Goal: Information Seeking & Learning: Learn about a topic

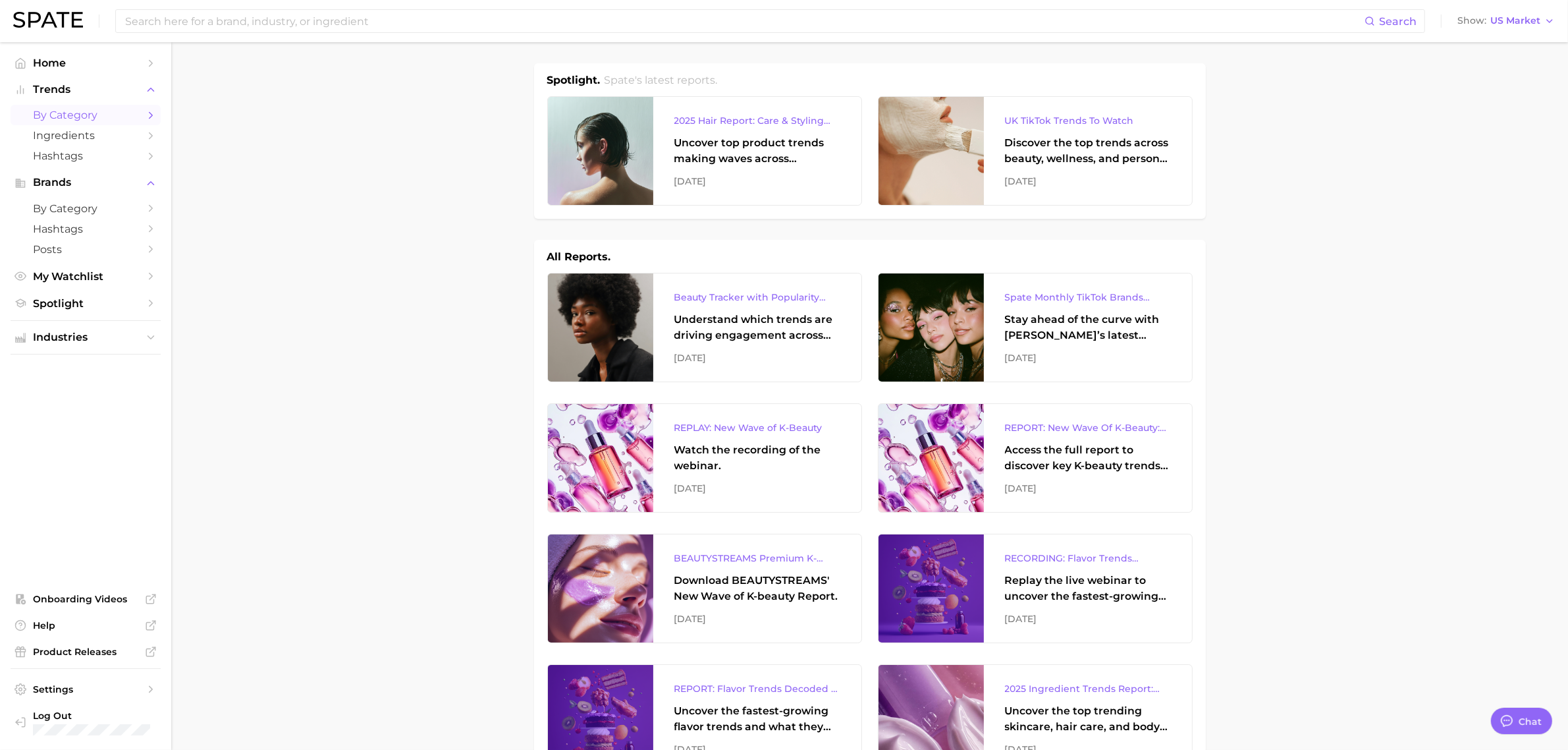
click at [145, 113] on icon "Sidebar" at bounding box center [151, 115] width 12 height 12
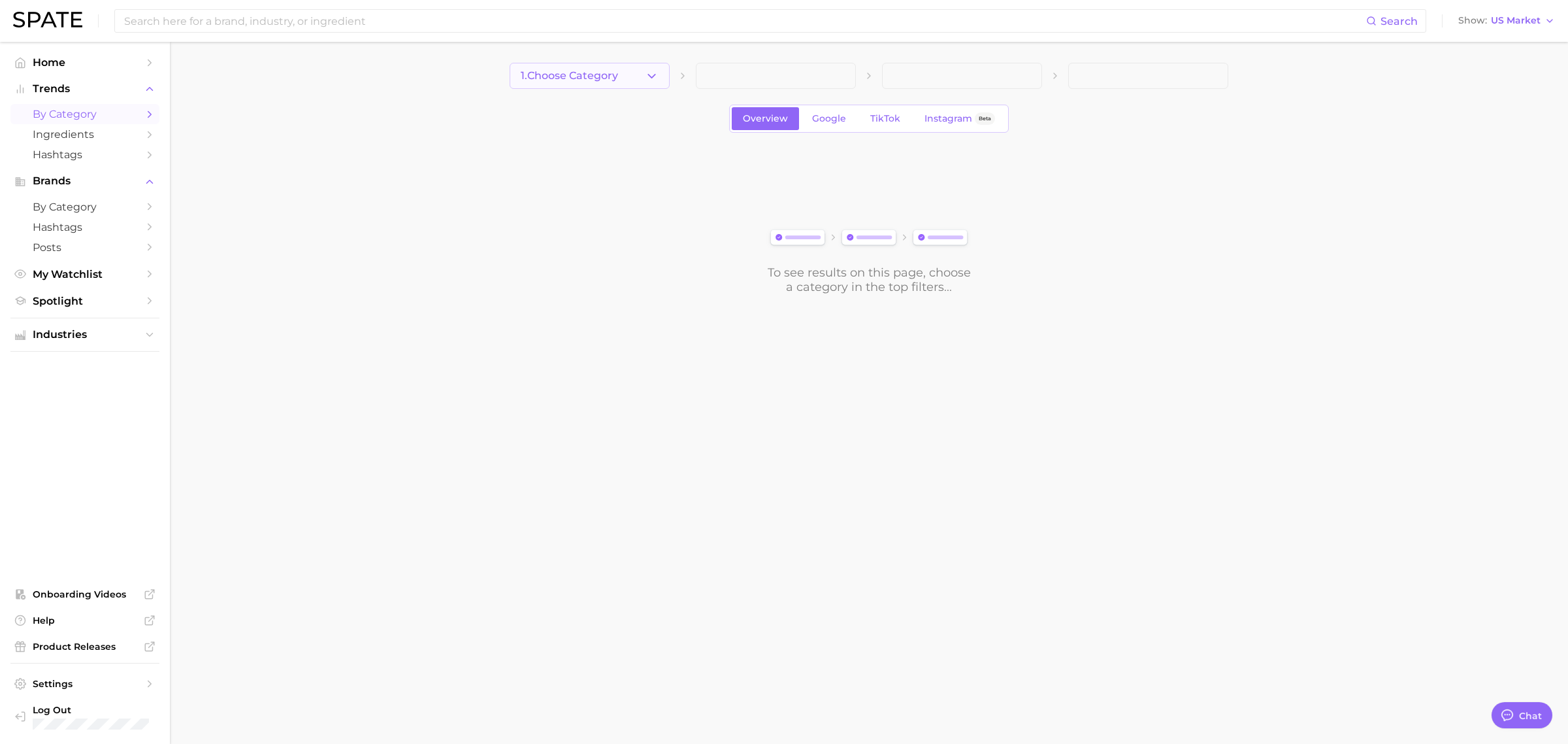
click at [652, 75] on icon "button" at bounding box center [652, 76] width 14 height 14
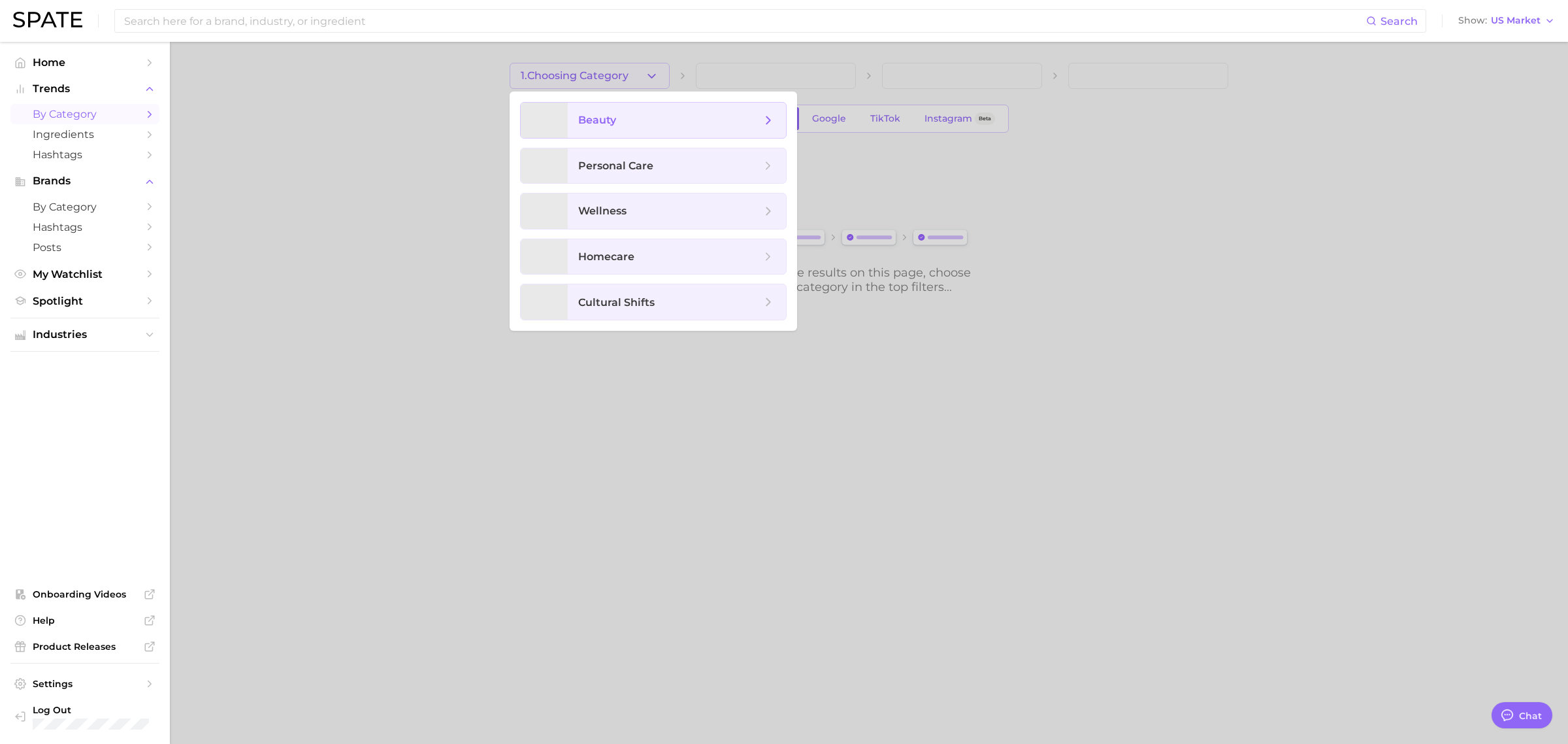
click at [635, 117] on span "beauty" at bounding box center [669, 120] width 183 height 14
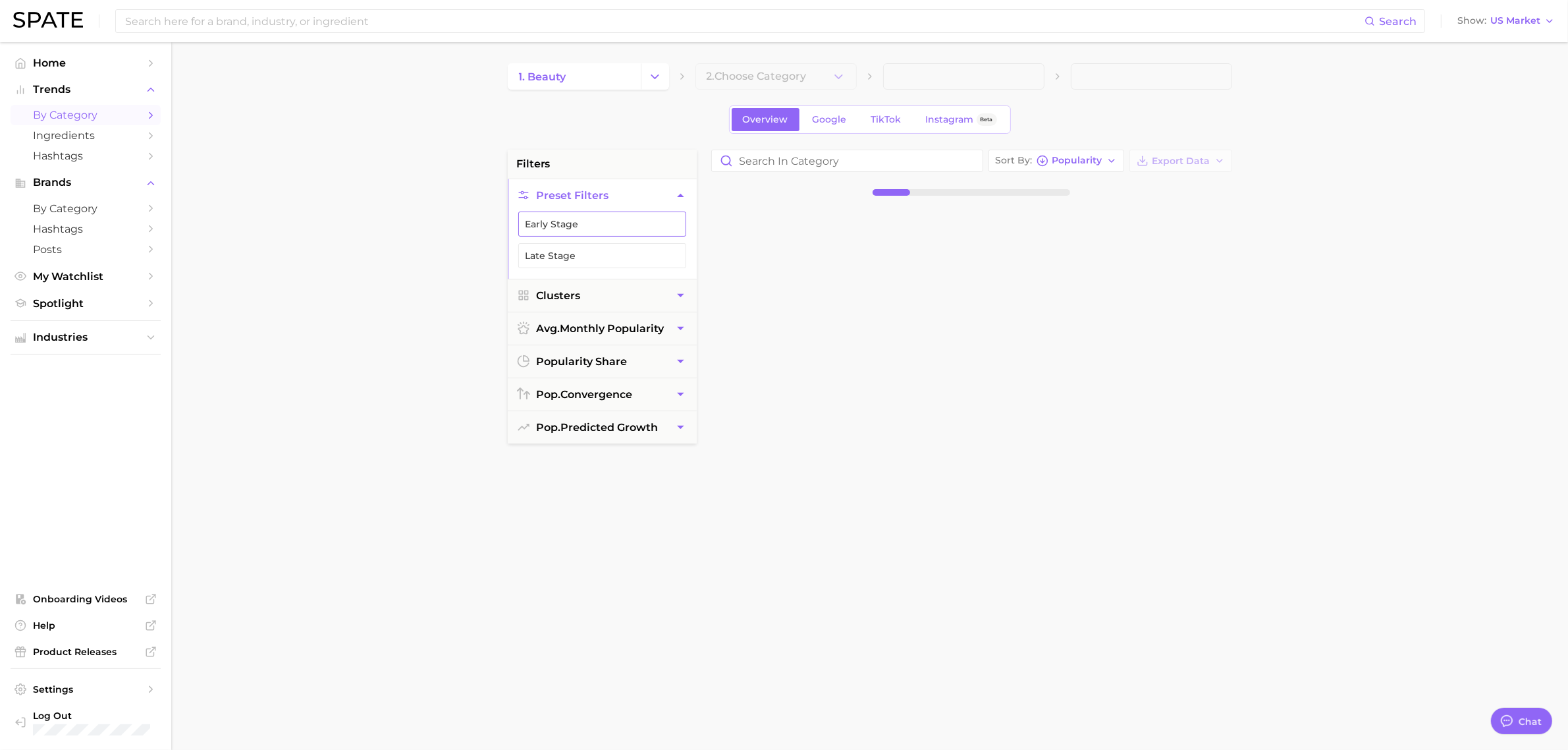
click at [618, 226] on button "Early Stage" at bounding box center [603, 224] width 168 height 25
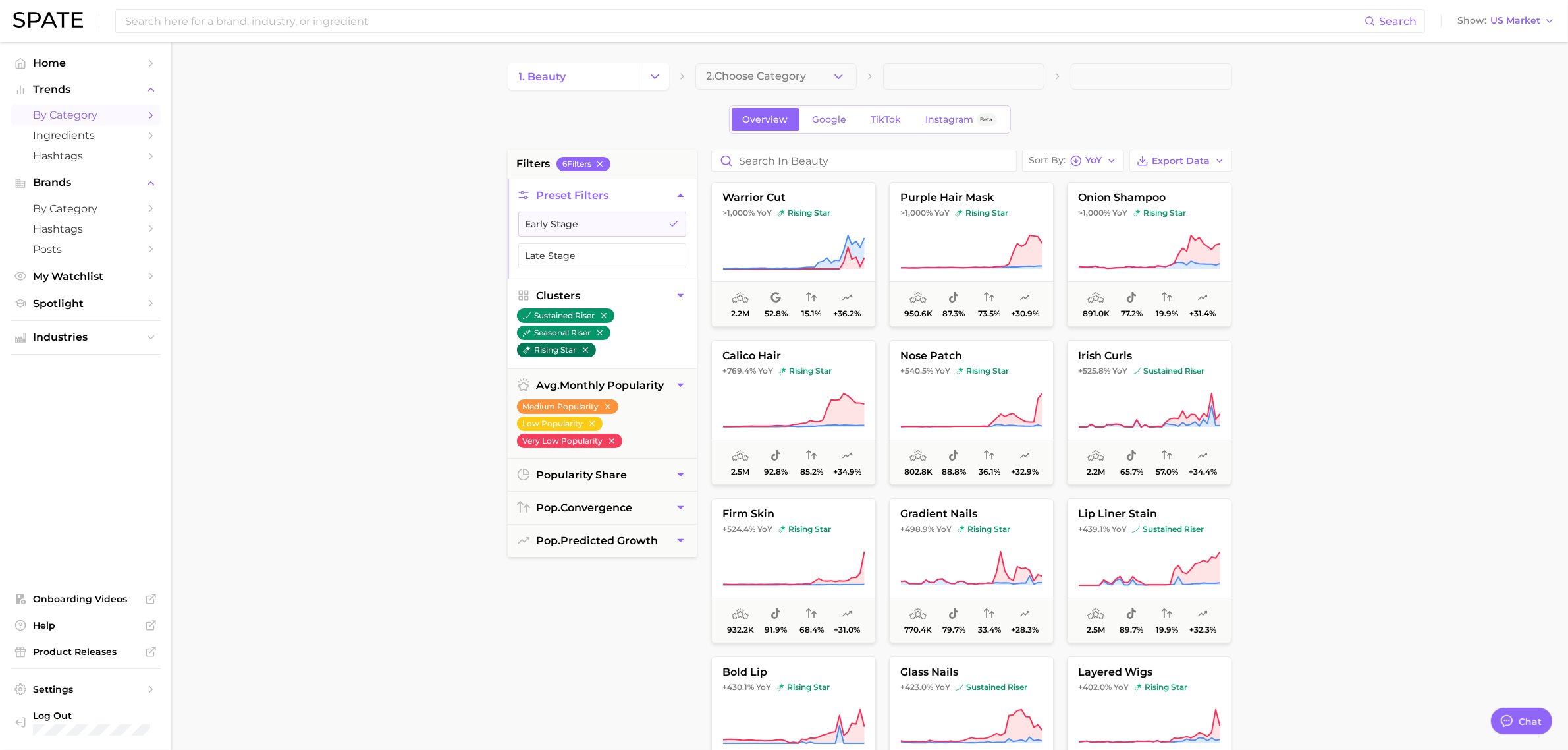
click at [551, 350] on button "rising star" at bounding box center [556, 350] width 79 height 14
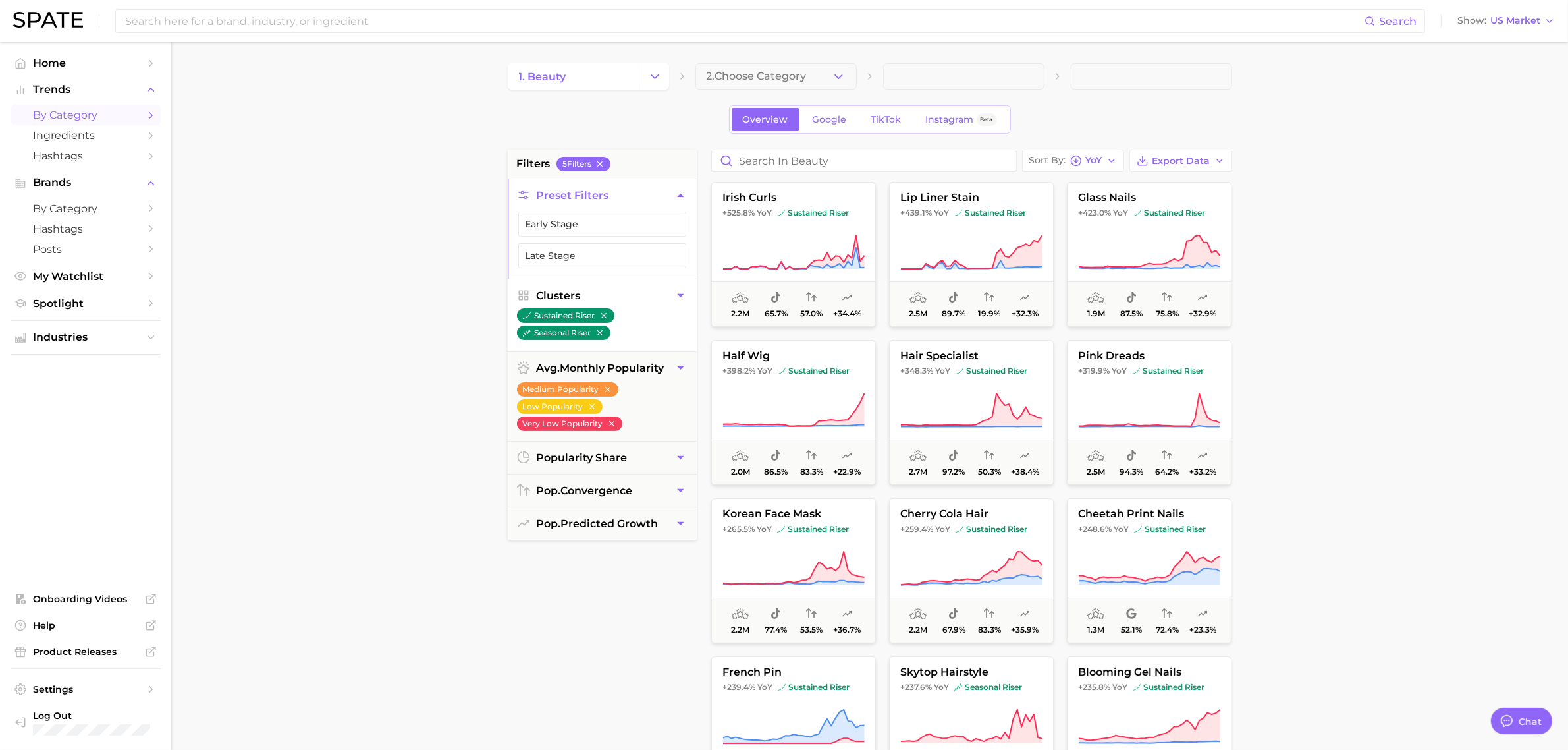
click at [678, 297] on icon "button" at bounding box center [681, 296] width 14 height 14
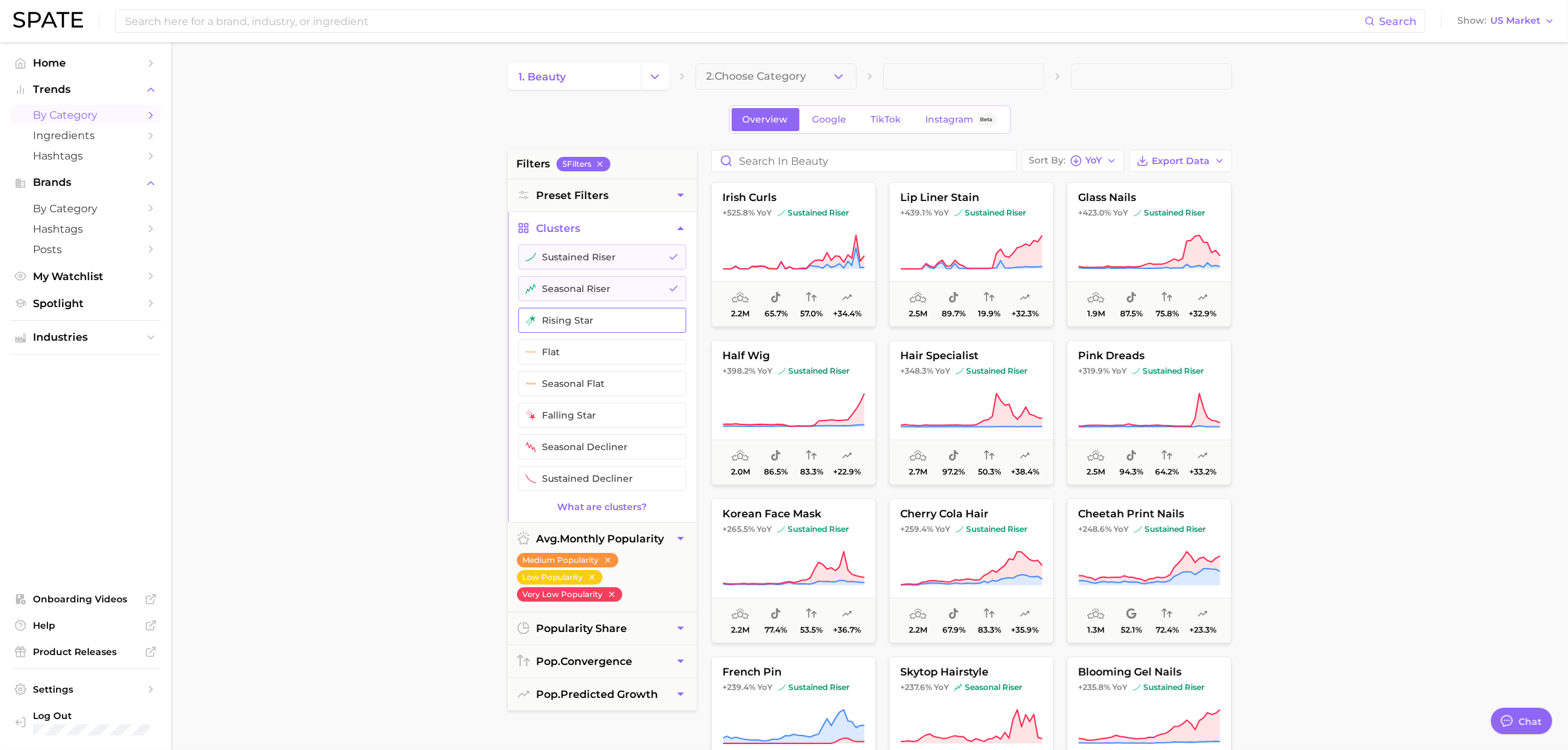
click at [585, 325] on button "rising star" at bounding box center [603, 320] width 168 height 25
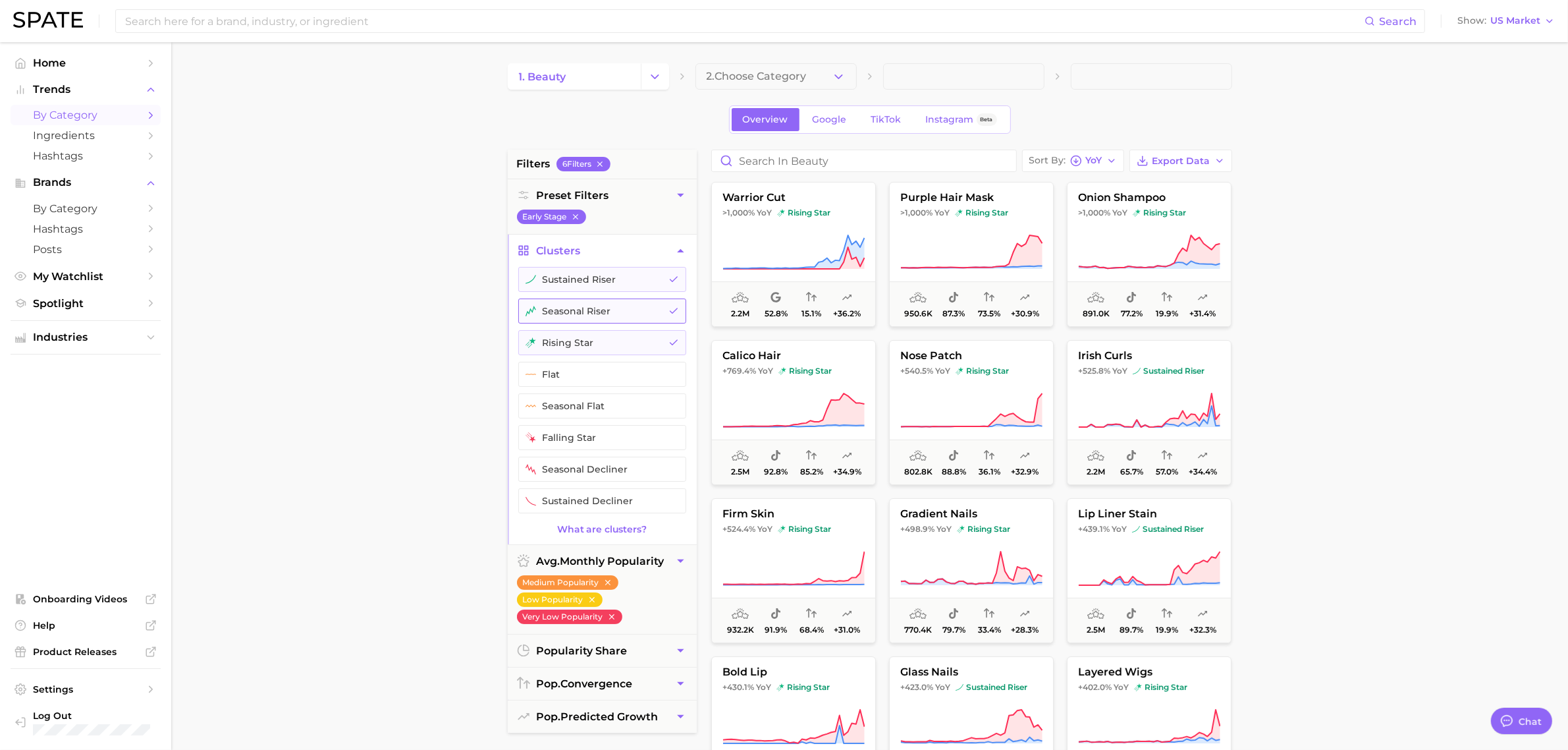
click at [614, 312] on button "seasonal riser" at bounding box center [603, 311] width 168 height 25
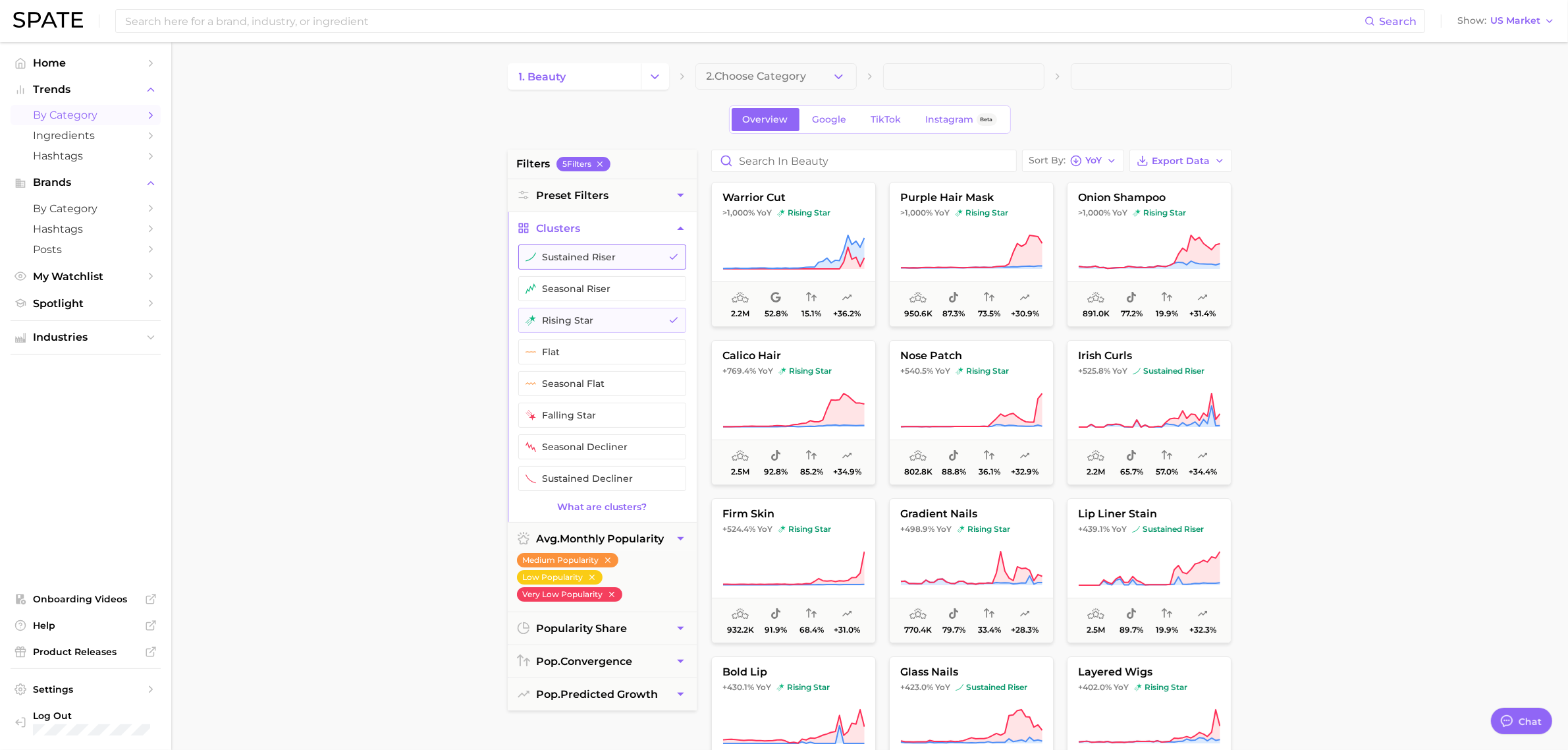
click at [608, 266] on button "sustained riser" at bounding box center [603, 257] width 168 height 25
click at [436, 392] on main "1. beauty 2. Choose Category Overview Google TikTok Instagram Beta filters 4 Fi…" at bounding box center [869, 541] width 1397 height 1000
click at [1304, 344] on main "1. beauty 2. Choose Category Overview Google TikTok Instagram Beta filters 4 Fi…" at bounding box center [869, 541] width 1397 height 1000
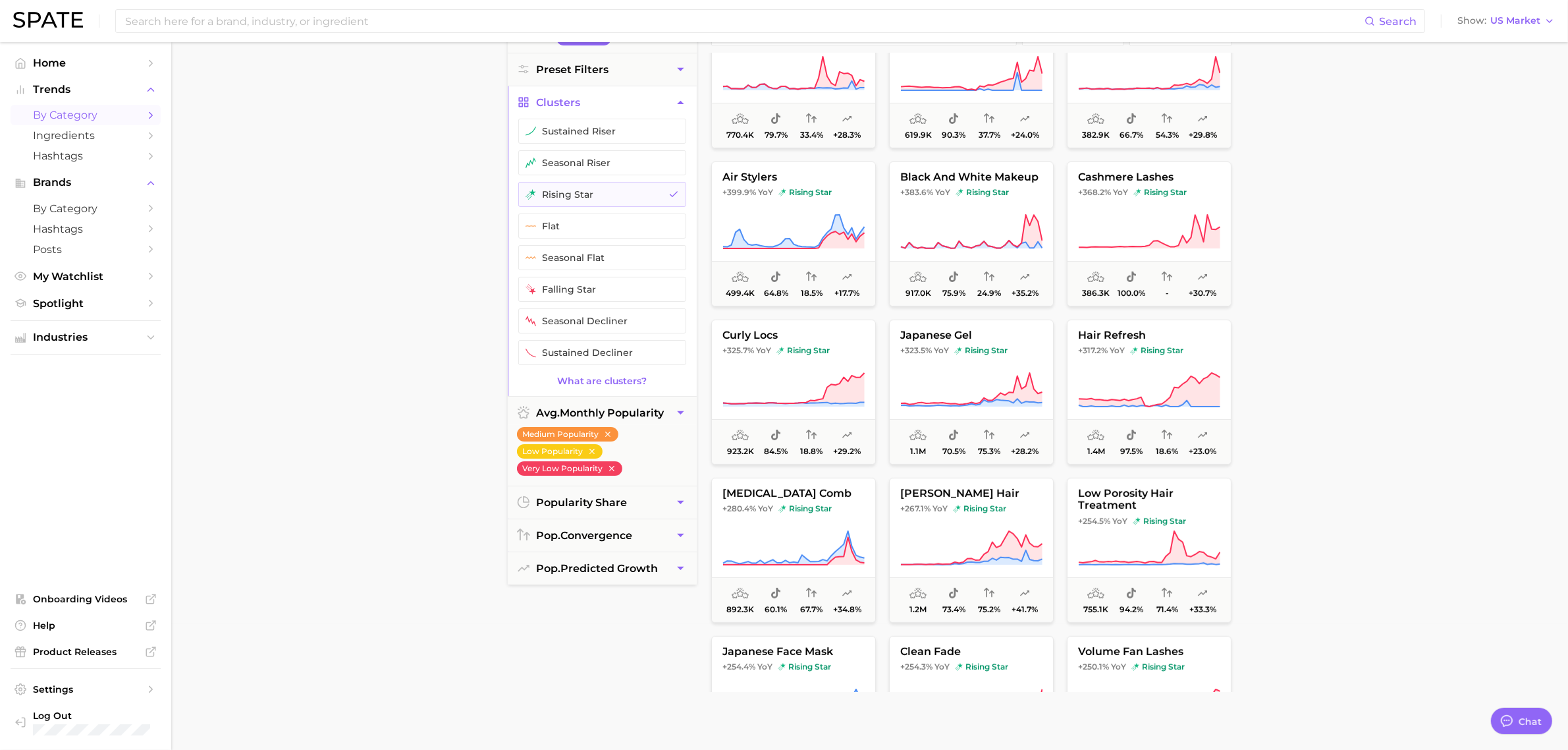
scroll to position [370, 0]
click at [923, 336] on span "japanese gel" at bounding box center [971, 334] width 163 height 12
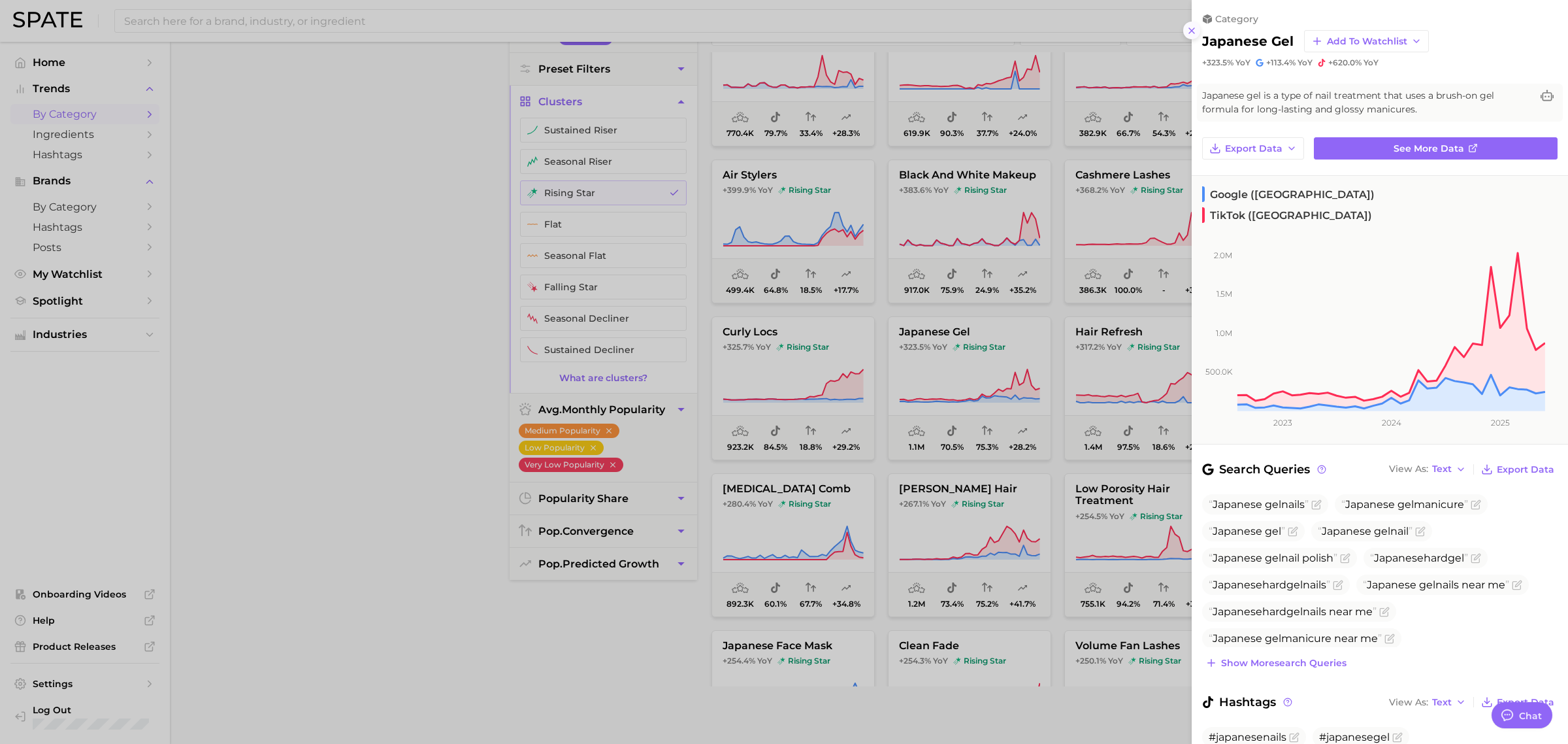
click at [1191, 30] on line at bounding box center [1192, 31] width 5 height 5
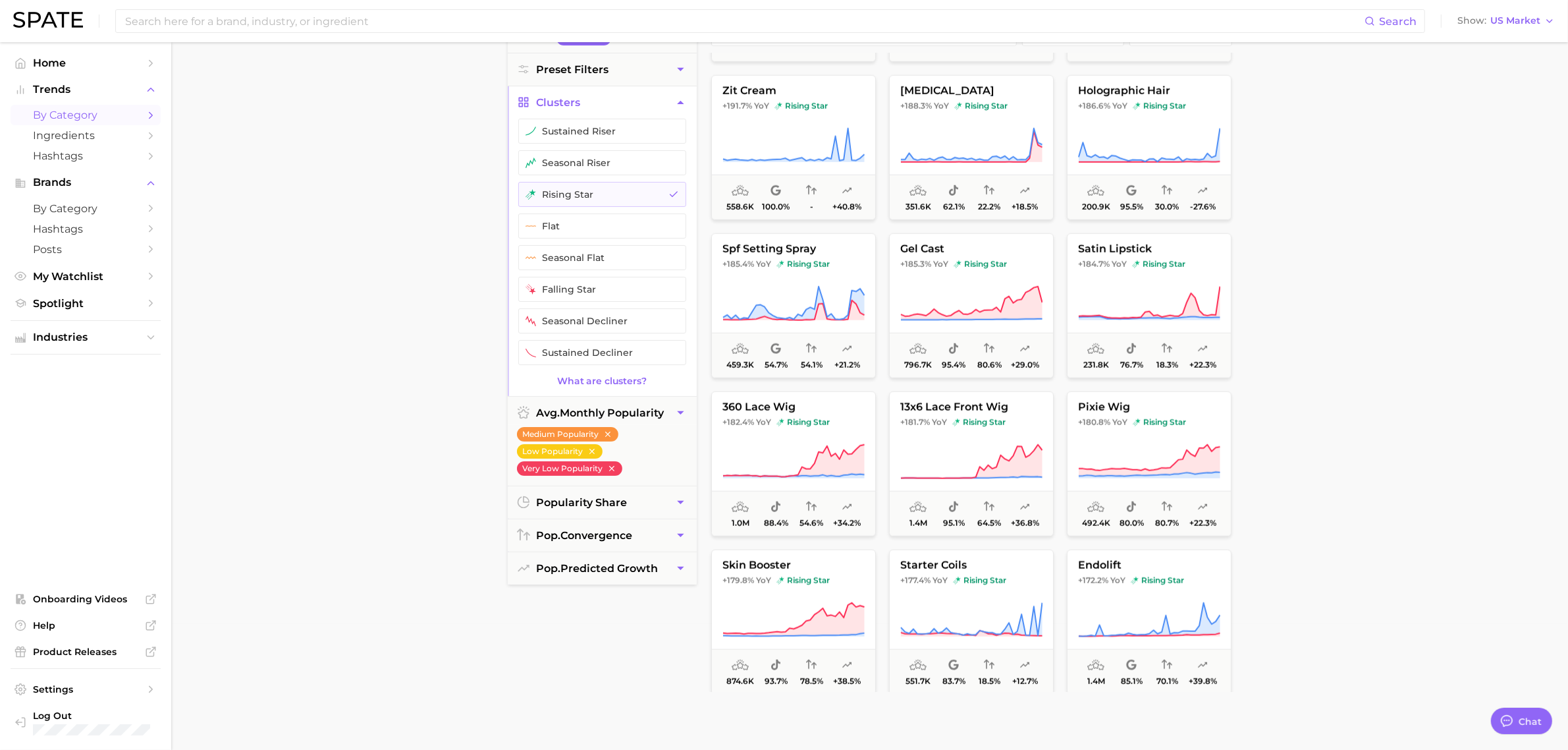
scroll to position [1722, 0]
drag, startPoint x: 1061, startPoint y: 438, endPoint x: 1058, endPoint y: 532, distance: 94.0
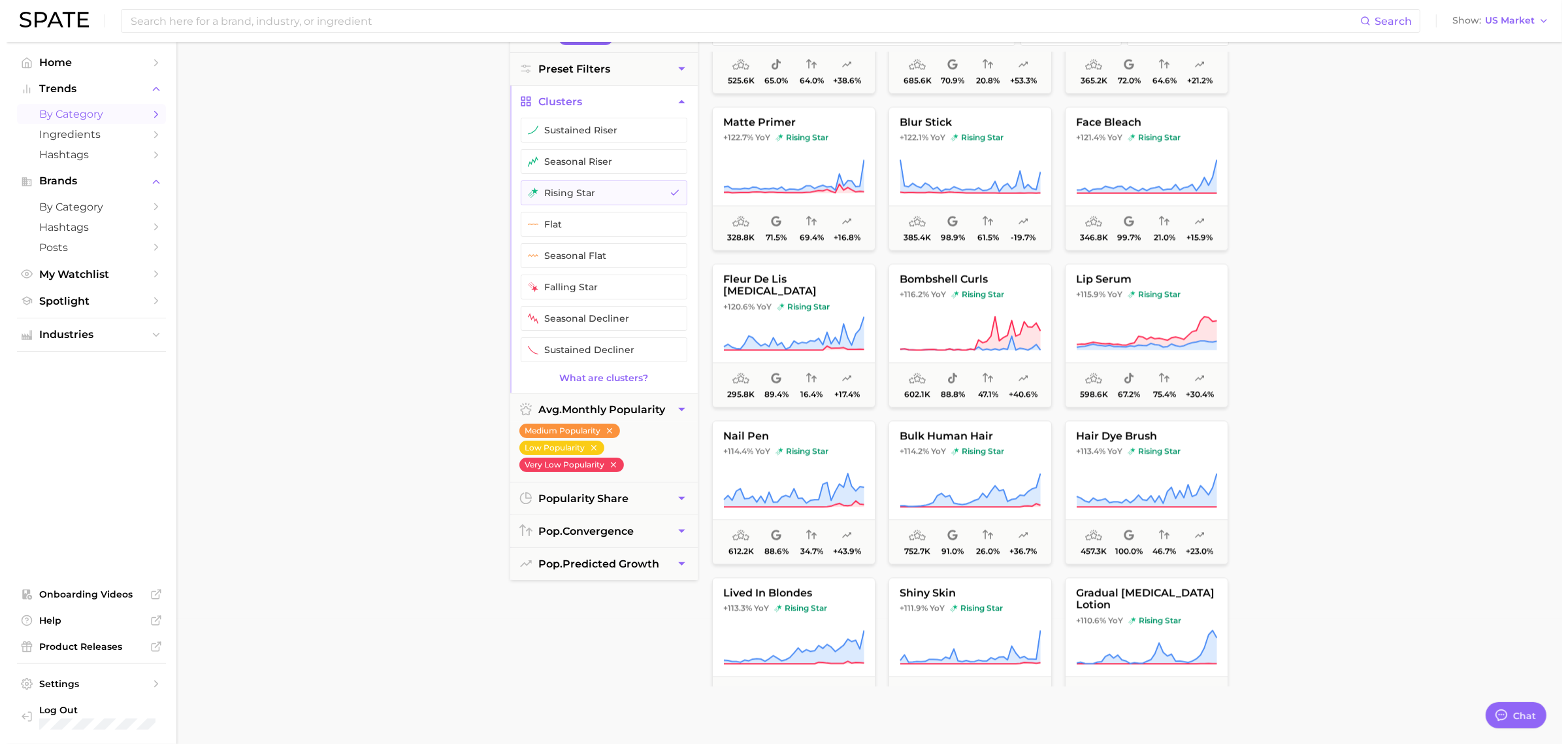
scroll to position [3559, 0]
click at [1133, 278] on span "lip serum" at bounding box center [1140, 277] width 162 height 12
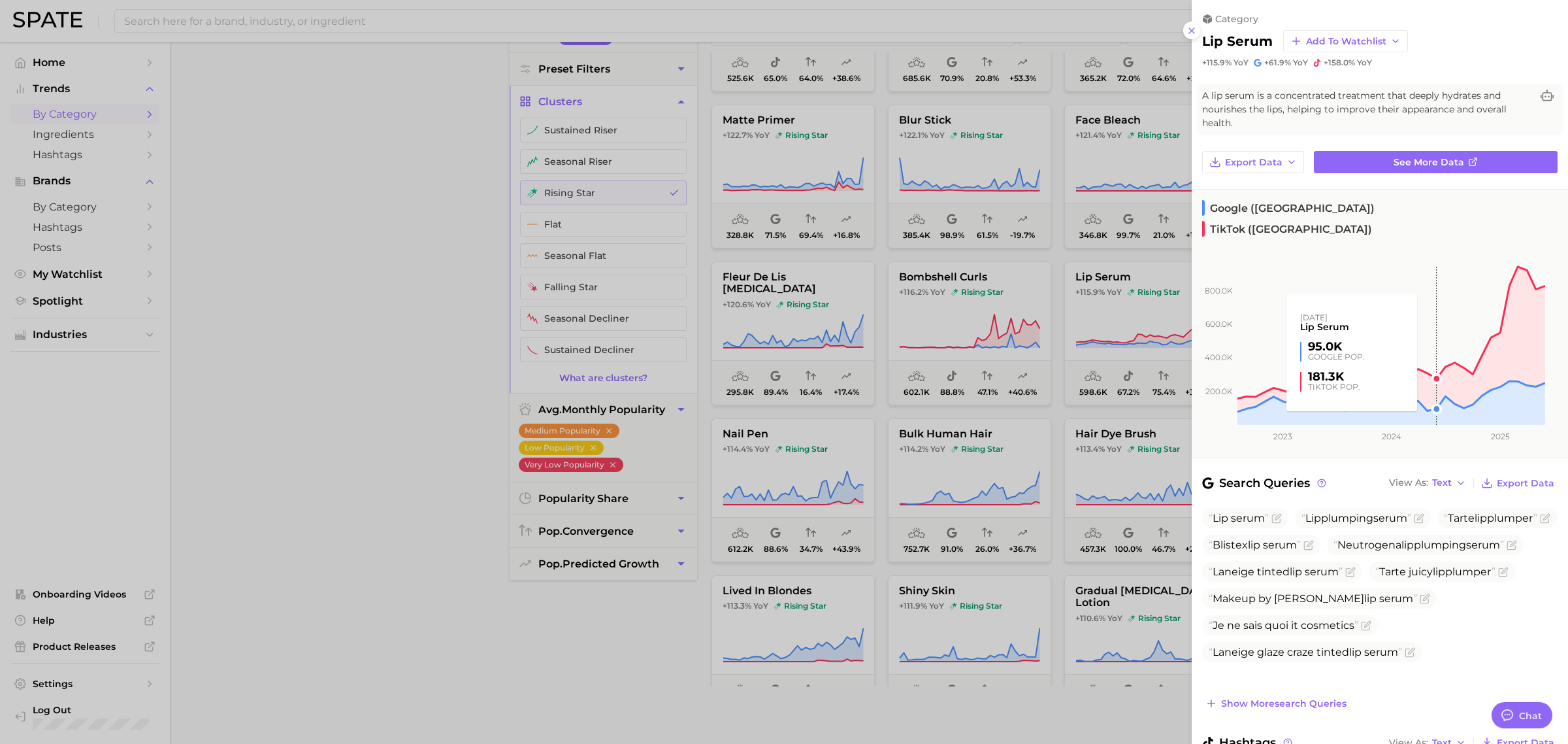
click at [1428, 345] on rect at bounding box center [1369, 330] width 354 height 191
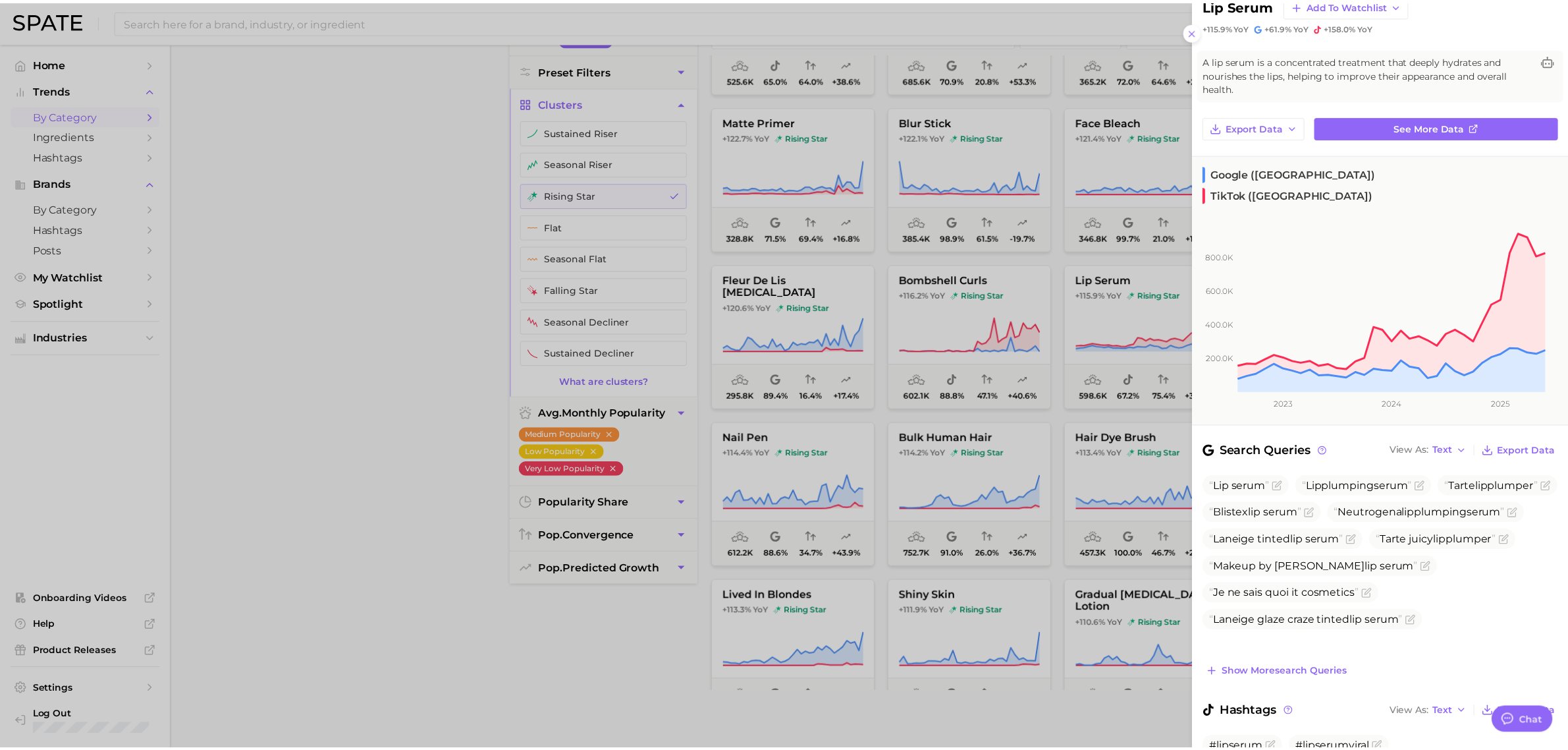
scroll to position [0, 0]
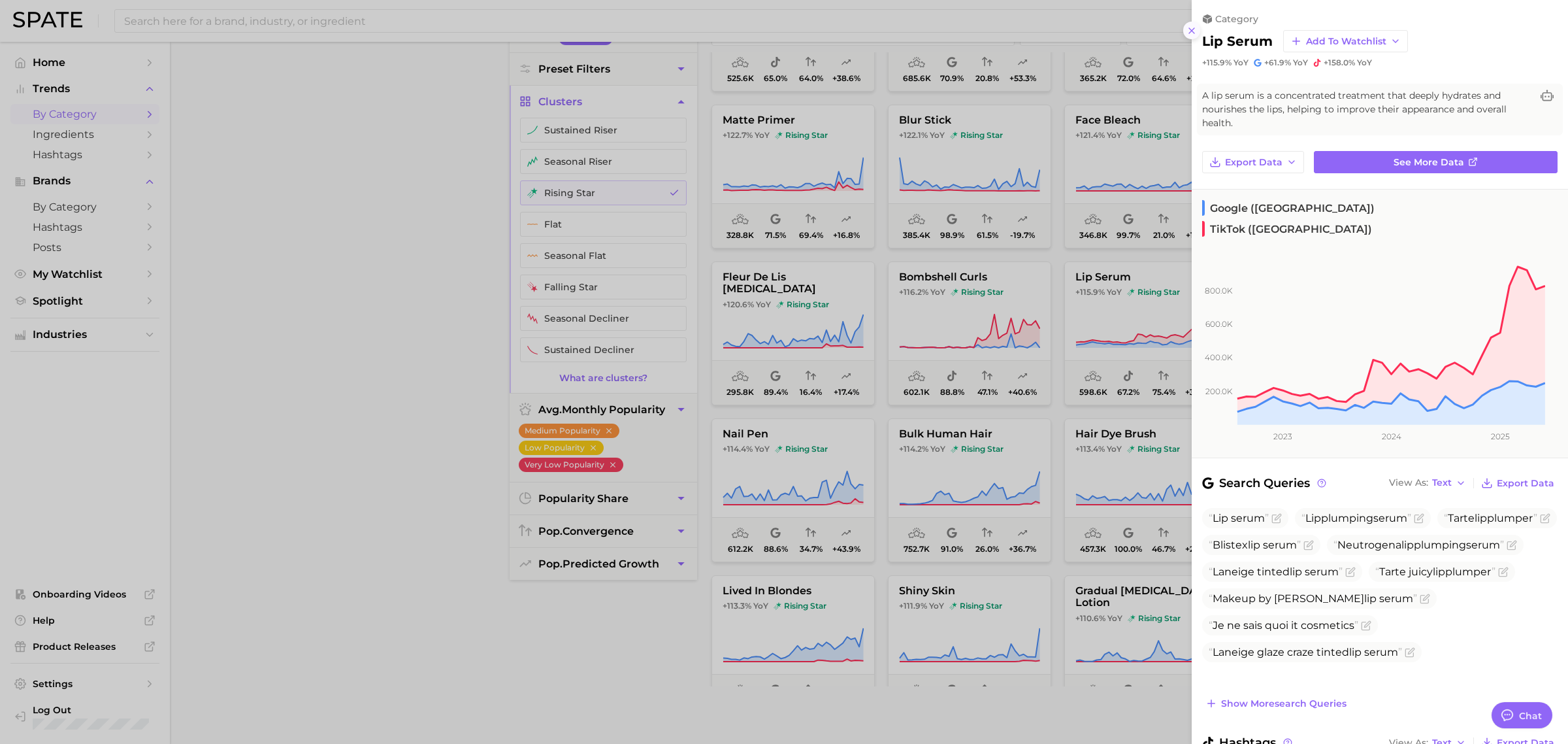
click at [1193, 31] on icon at bounding box center [1192, 31] width 11 height 11
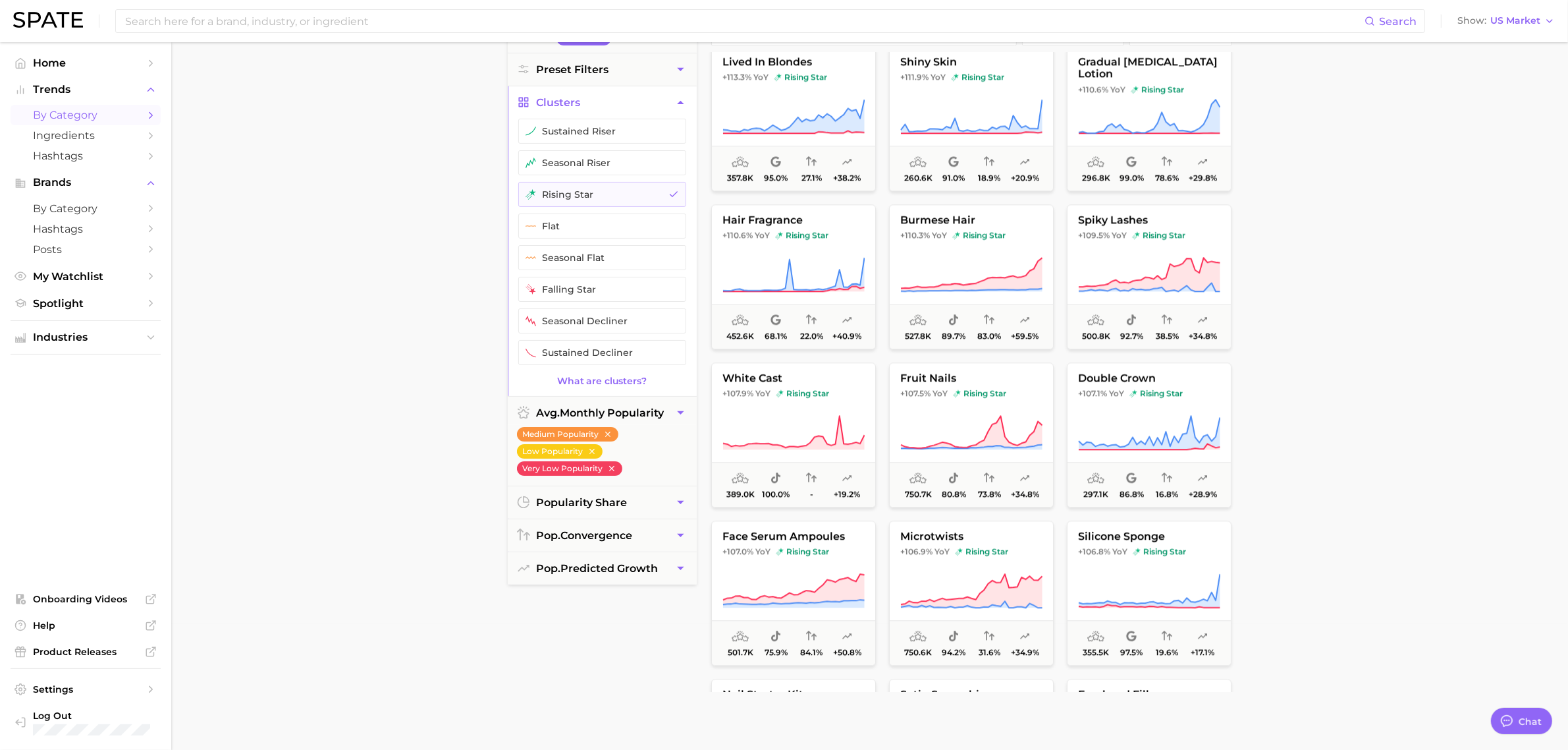
scroll to position [4140, 0]
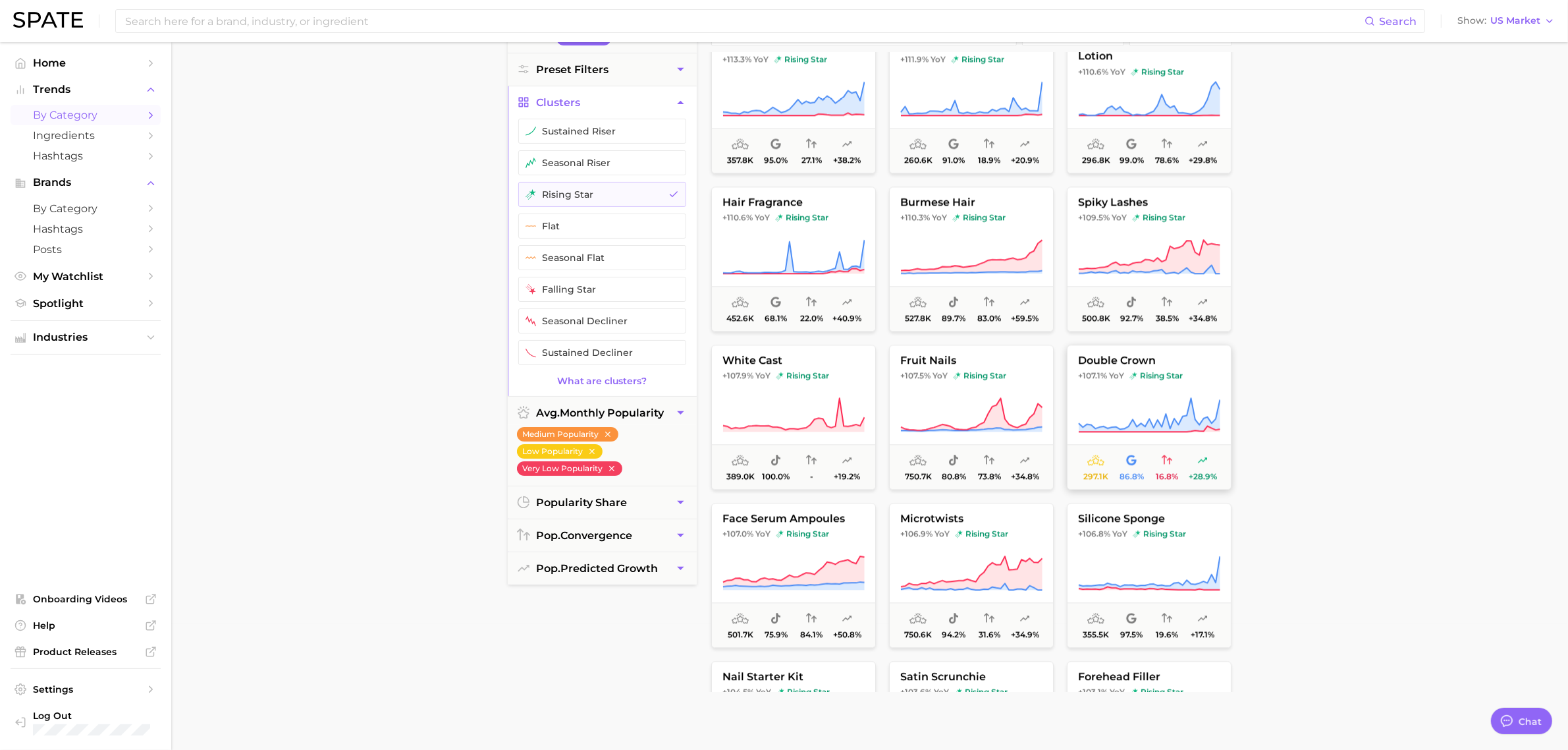
click at [1153, 399] on icon at bounding box center [1150, 415] width 143 height 37
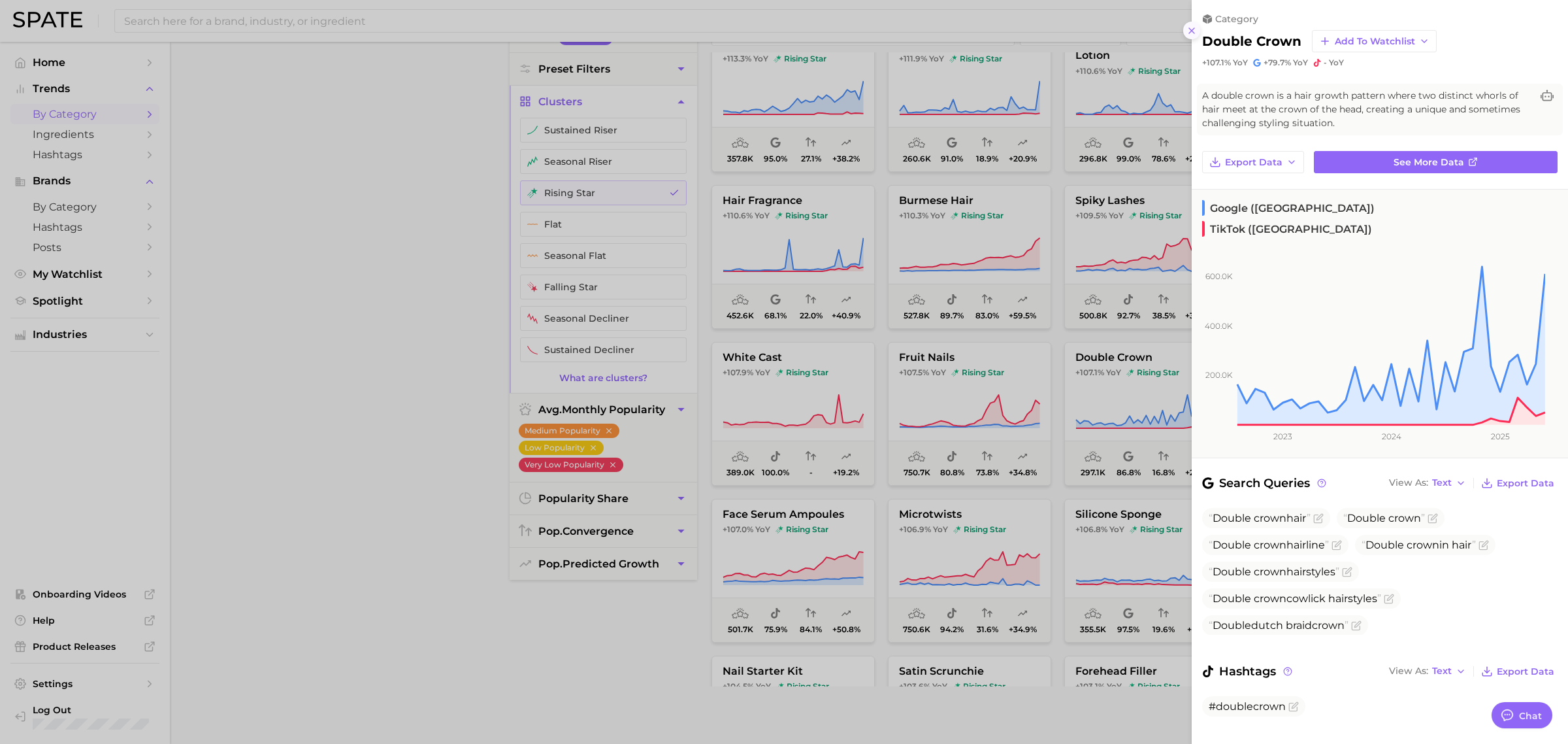
click at [1191, 34] on icon at bounding box center [1192, 31] width 11 height 11
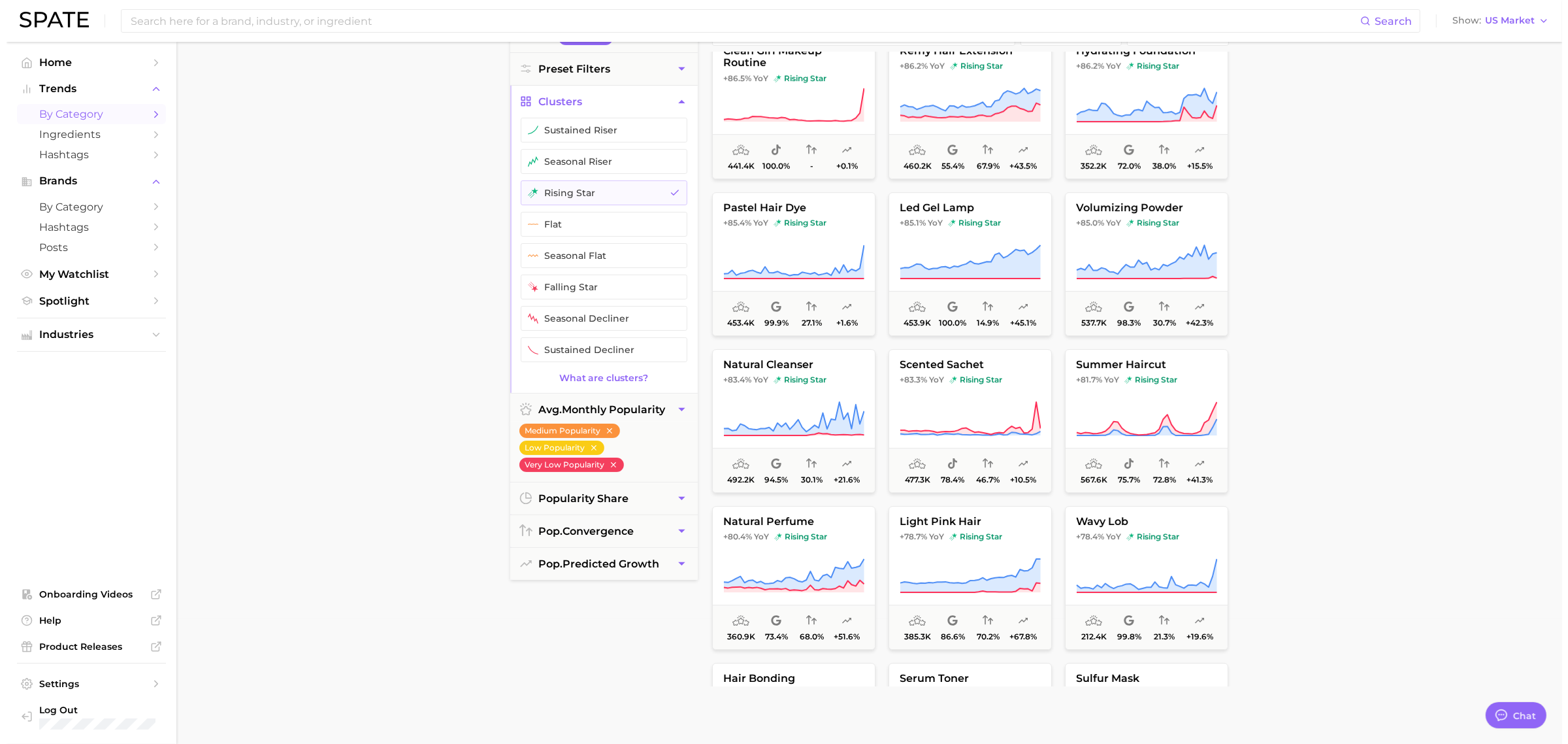
scroll to position [5672, 0]
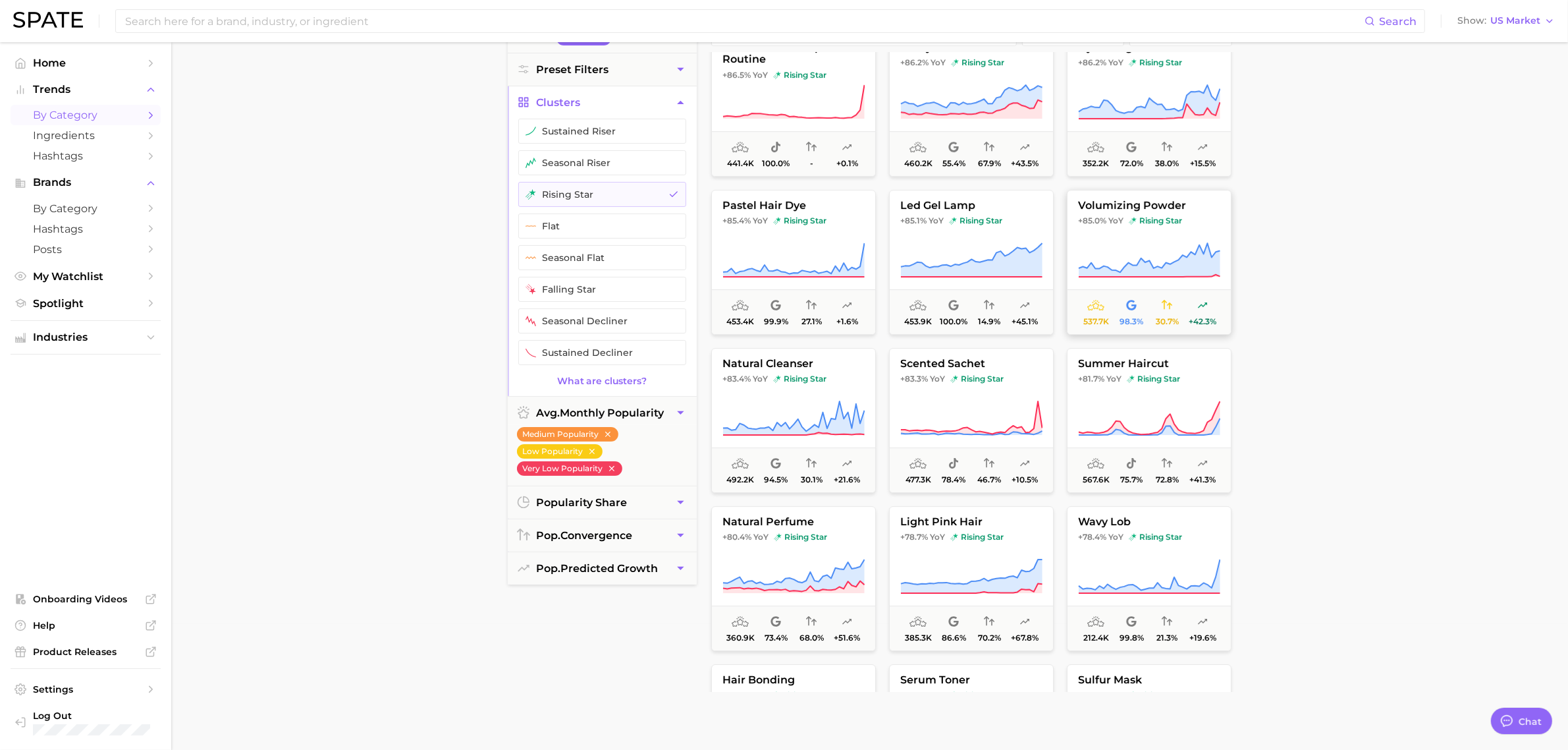
click at [1153, 209] on span "volumizing powder" at bounding box center [1149, 205] width 163 height 12
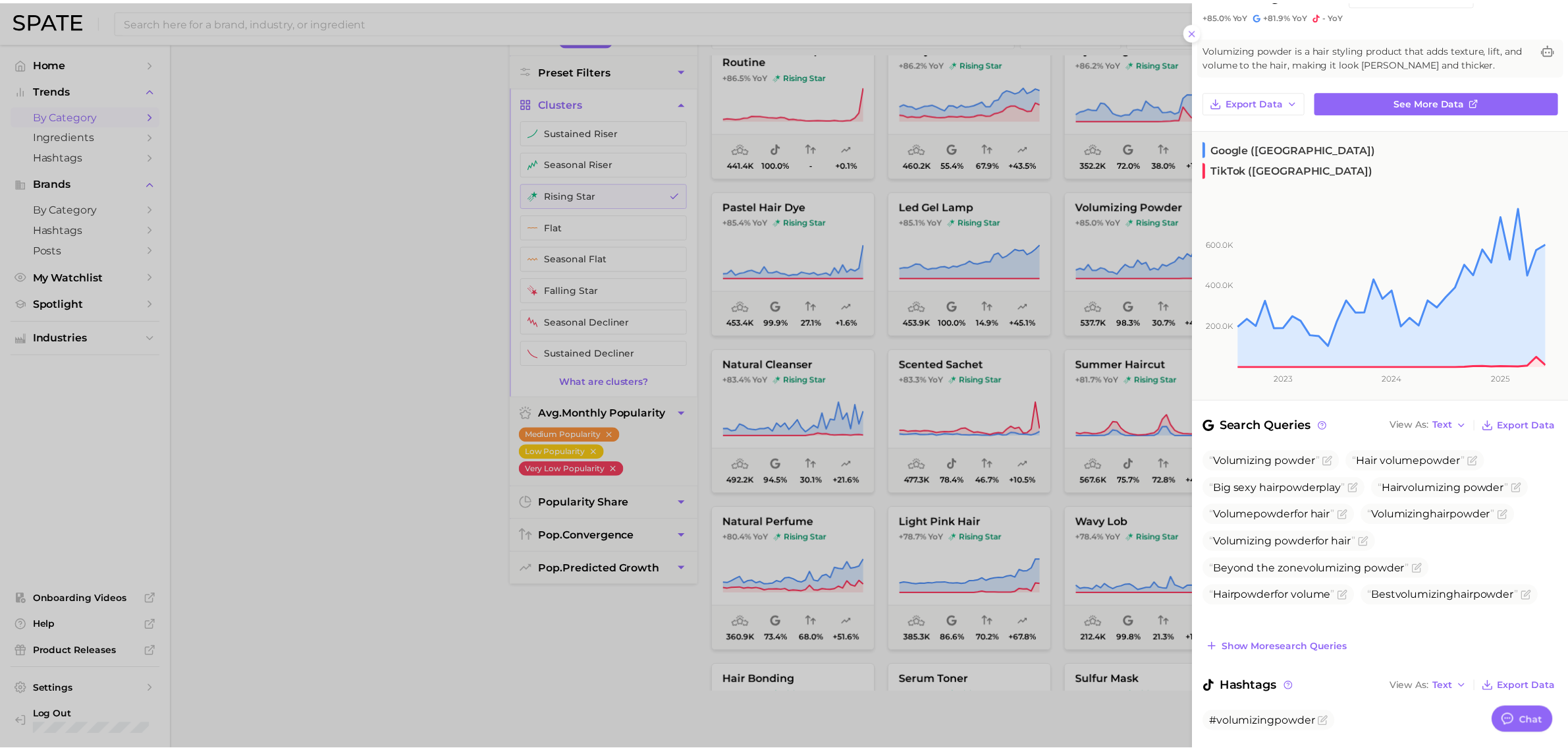
scroll to position [0, 0]
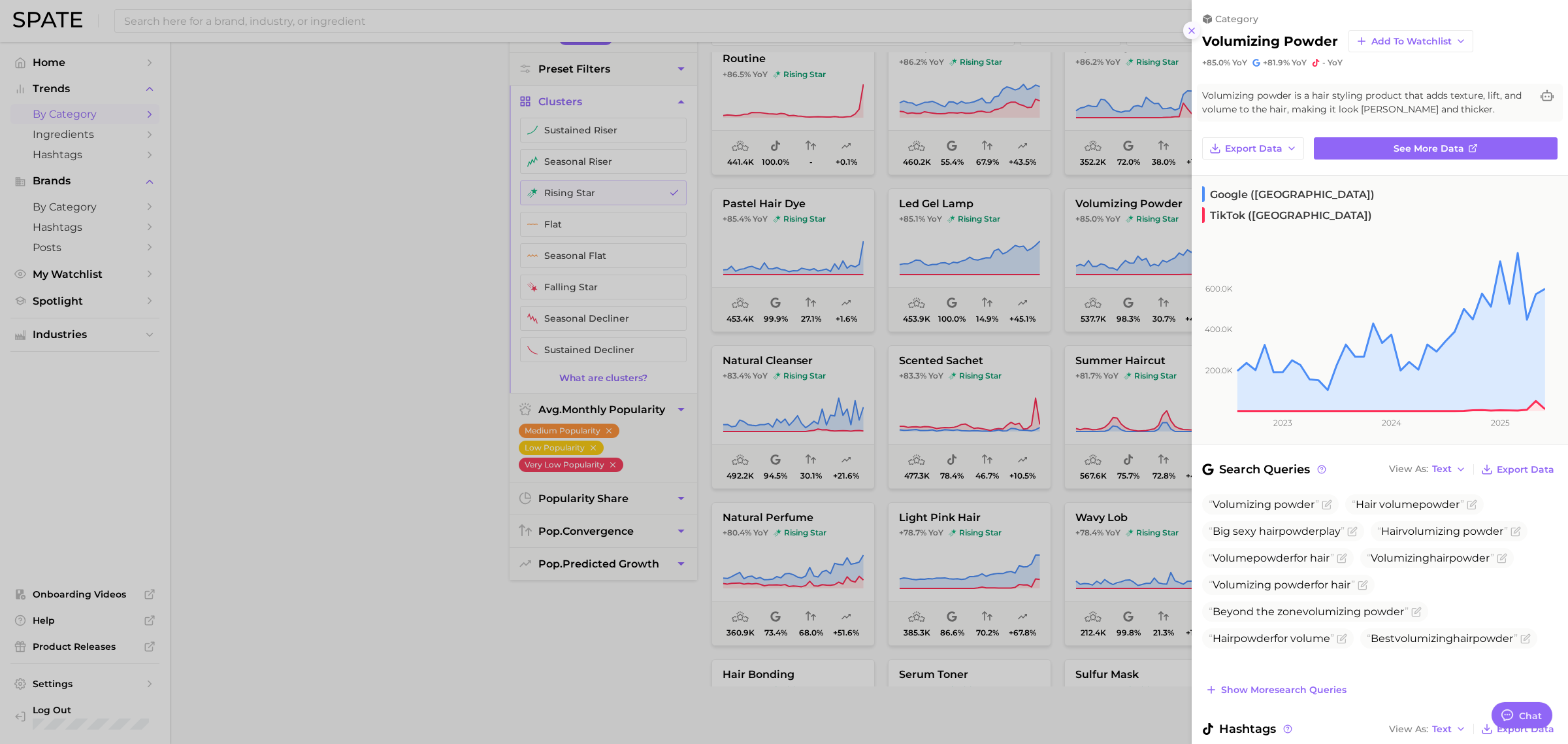
click at [1195, 35] on icon at bounding box center [1192, 31] width 11 height 11
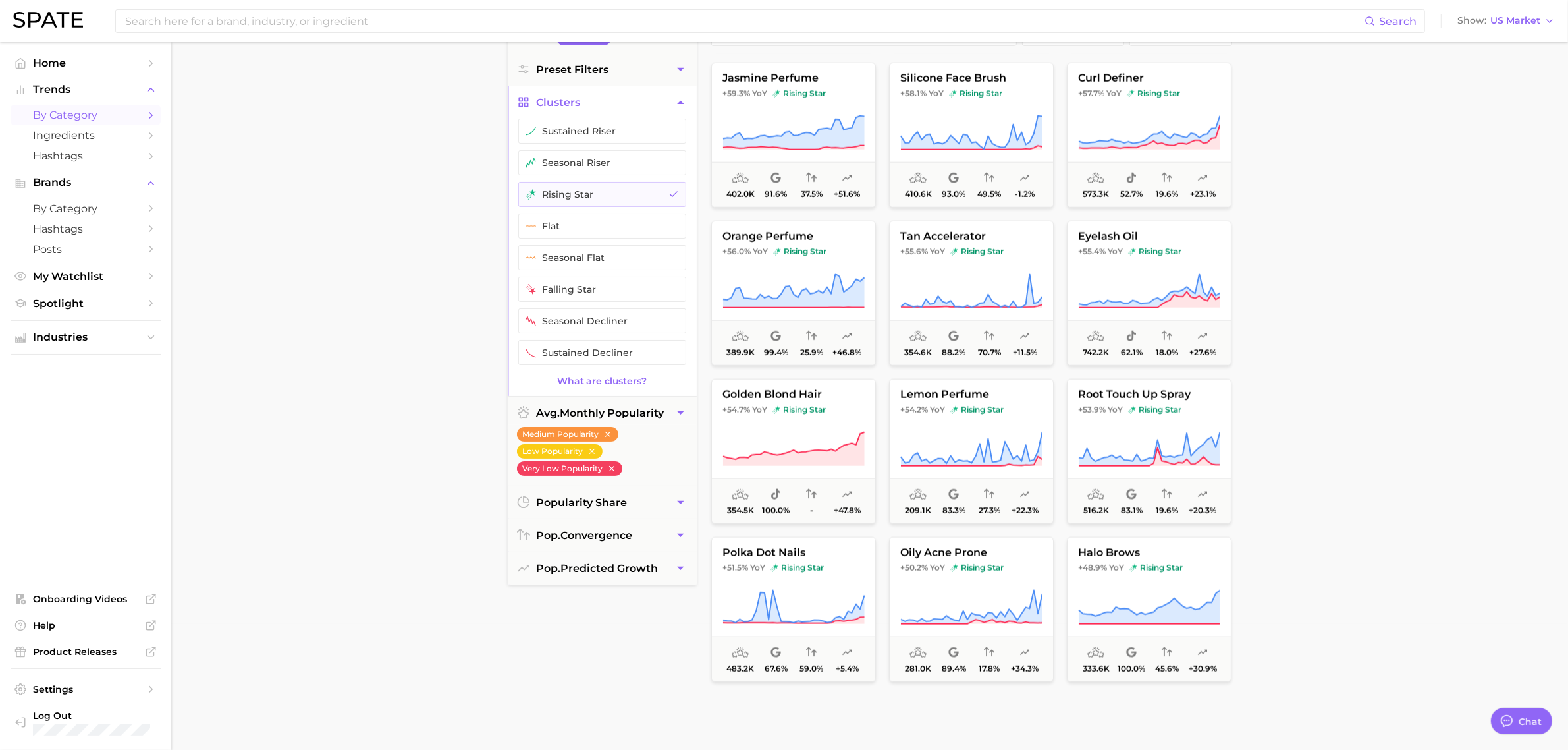
scroll to position [8218, 0]
click at [1203, 253] on span "+55.4% YoY rising star" at bounding box center [1149, 251] width 163 height 11
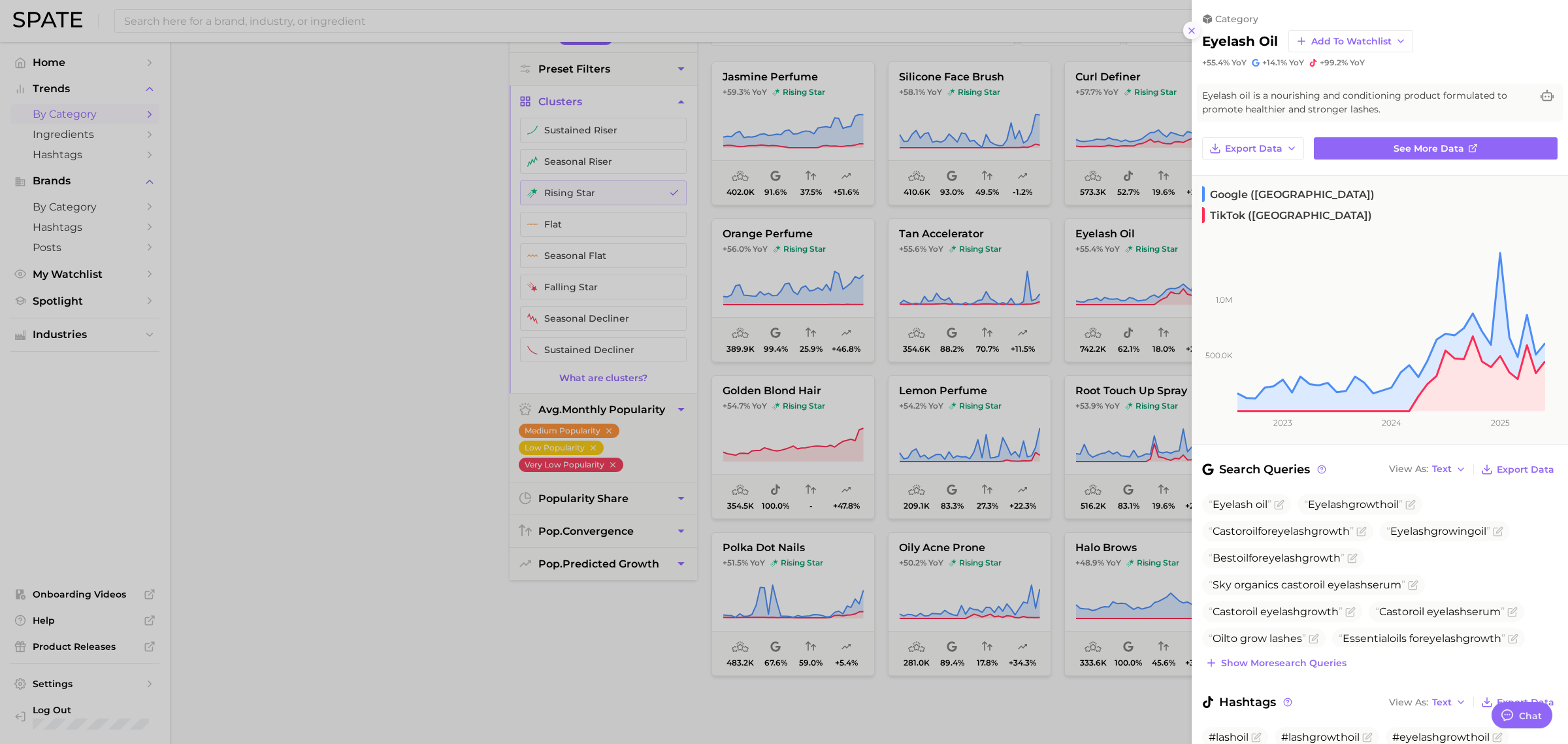
click at [1193, 33] on icon at bounding box center [1192, 31] width 11 height 11
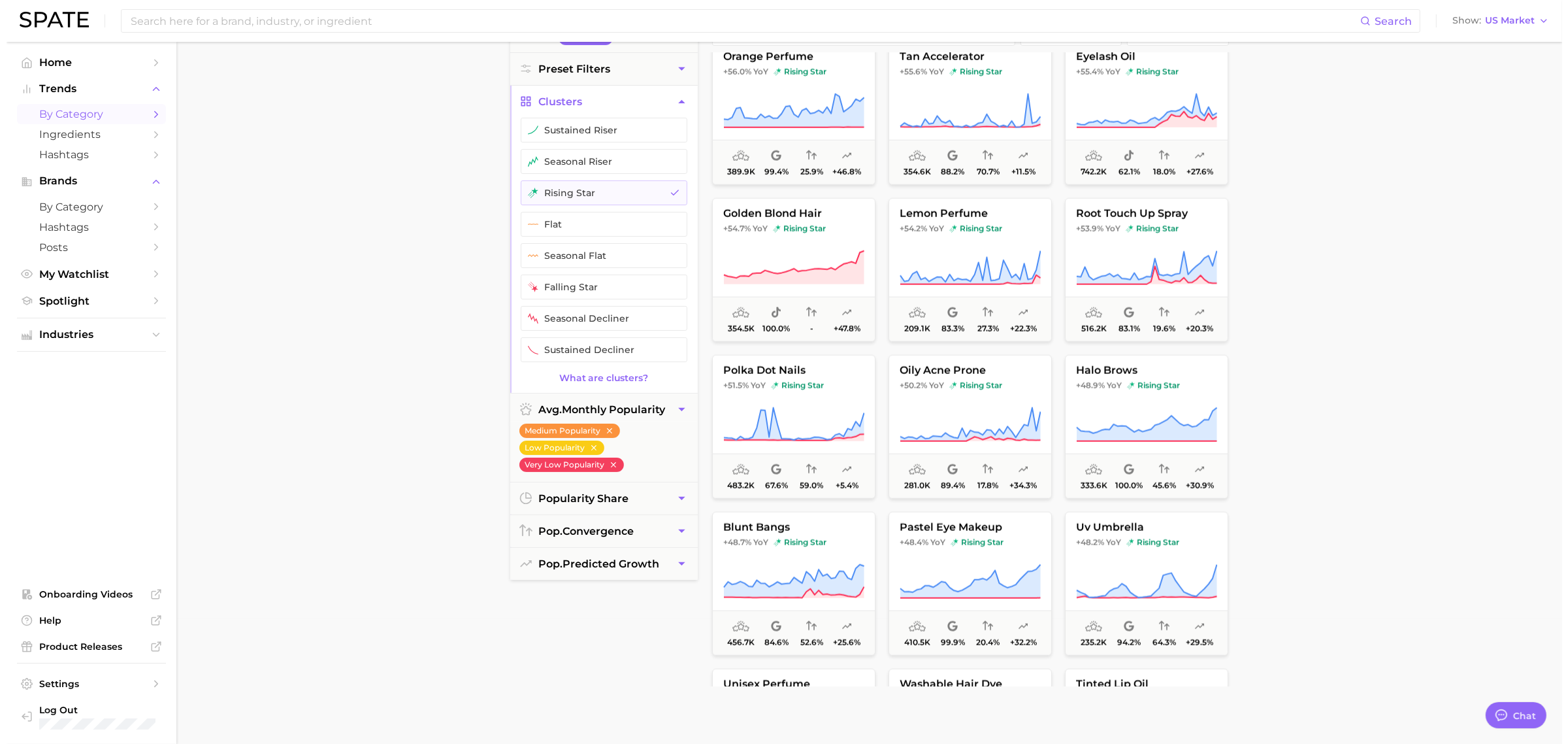
scroll to position [8332, 0]
click at [1163, 380] on span "rising star" at bounding box center [1147, 384] width 53 height 11
